Goal: Check status: Check status

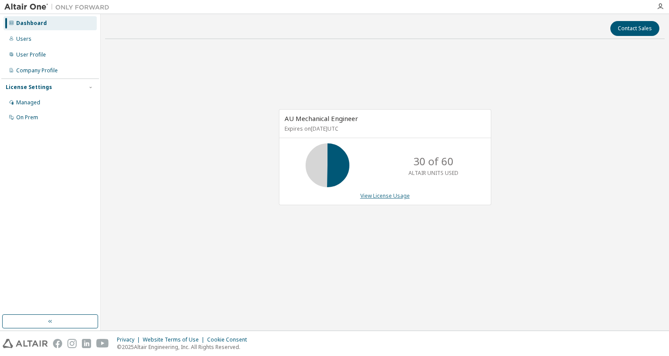
click at [389, 195] on link "View License Usage" at bounding box center [386, 195] width 50 height 7
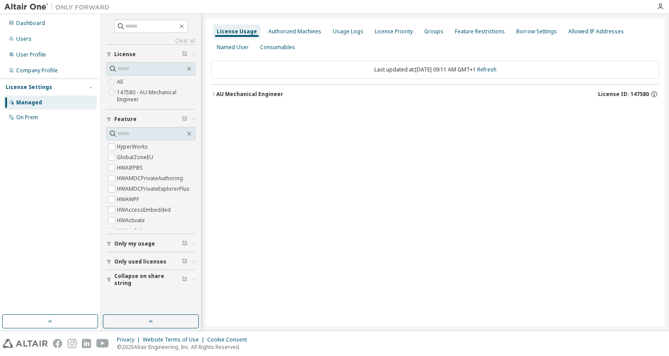
click at [258, 95] on div "AU Mechanical Engineer" at bounding box center [249, 94] width 67 height 7
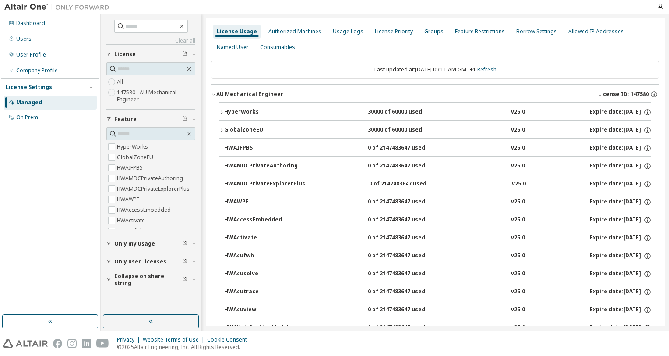
click at [245, 113] on div "HyperWorks" at bounding box center [263, 112] width 79 height 8
